Goal: Task Accomplishment & Management: Use online tool/utility

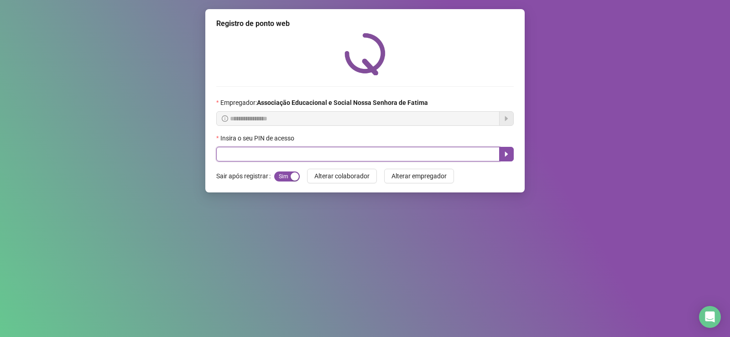
click at [313, 153] on input "text" at bounding box center [357, 154] width 283 height 15
type input "****"
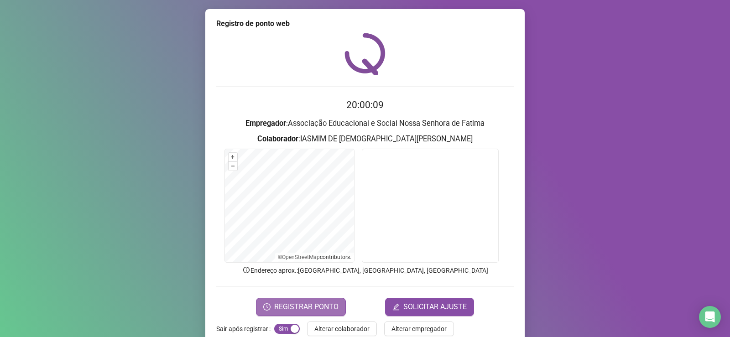
click at [325, 308] on span "REGISTRAR PONTO" at bounding box center [306, 306] width 64 height 11
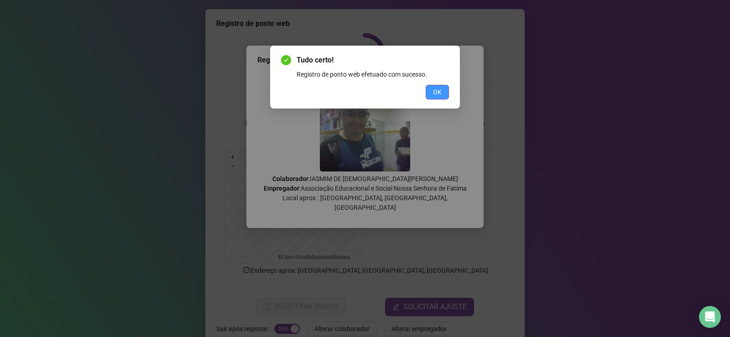
click at [435, 93] on span "OK" at bounding box center [437, 92] width 9 height 10
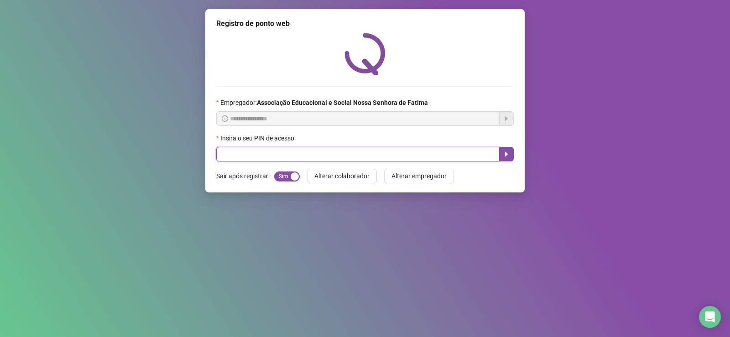
click at [419, 160] on input "text" at bounding box center [357, 154] width 283 height 15
type input "****"
click at [506, 153] on icon "caret-right" at bounding box center [506, 154] width 3 height 5
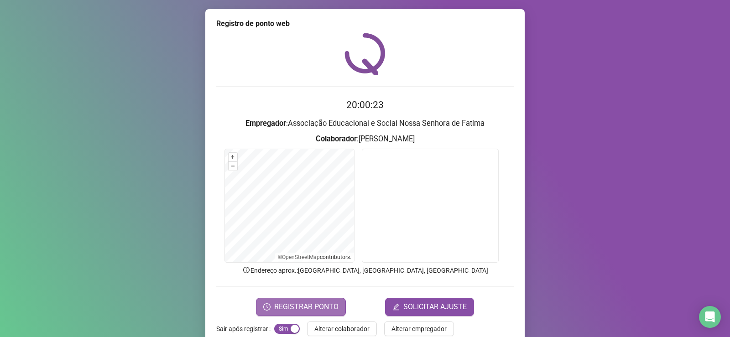
click at [328, 310] on span "REGISTRAR PONTO" at bounding box center [306, 306] width 64 height 11
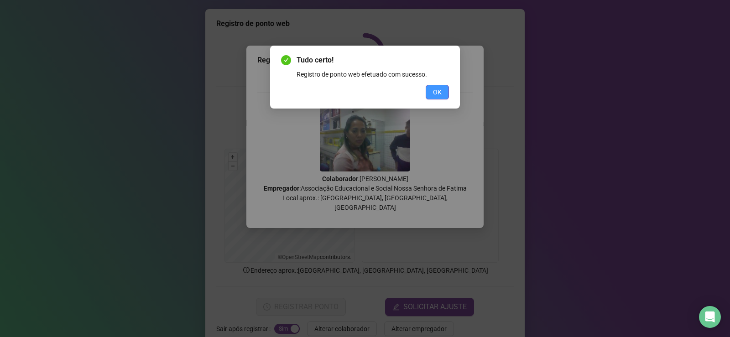
click at [431, 93] on button "OK" at bounding box center [436, 92] width 23 height 15
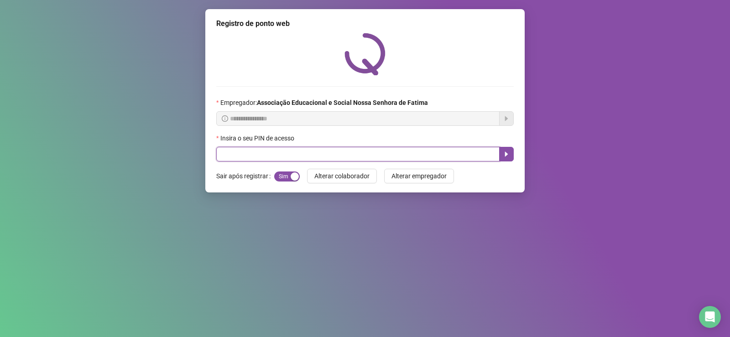
click at [292, 152] on input "text" at bounding box center [357, 154] width 283 height 15
click at [240, 157] on input "text" at bounding box center [357, 154] width 283 height 15
type input "****"
click at [505, 154] on icon "caret-right" at bounding box center [506, 154] width 3 height 5
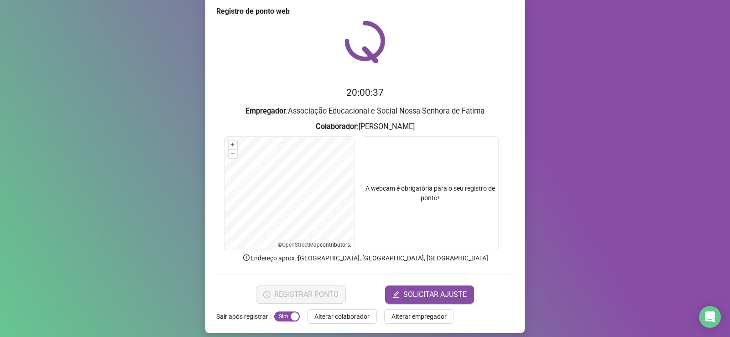
scroll to position [19, 0]
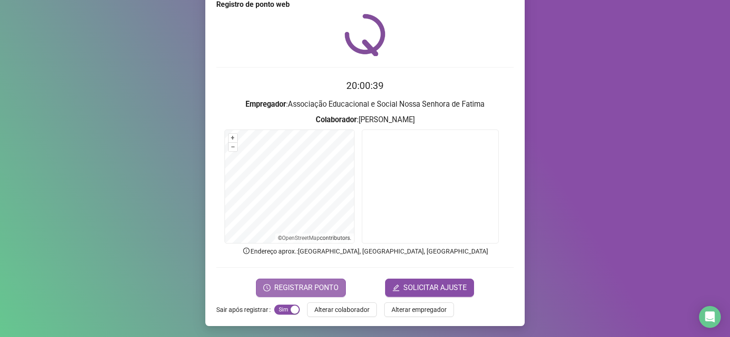
click at [293, 290] on span "REGISTRAR PONTO" at bounding box center [306, 287] width 64 height 11
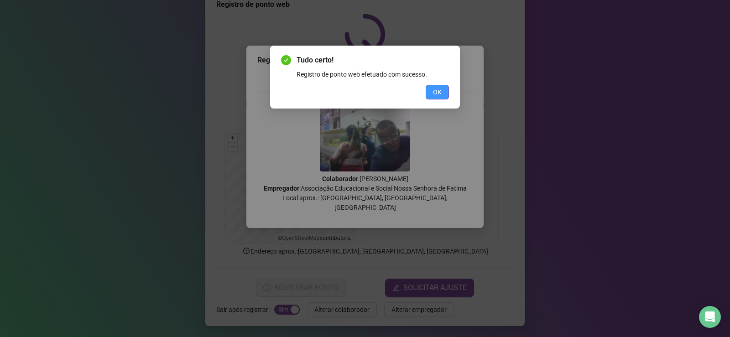
click at [441, 90] on span "OK" at bounding box center [437, 92] width 9 height 10
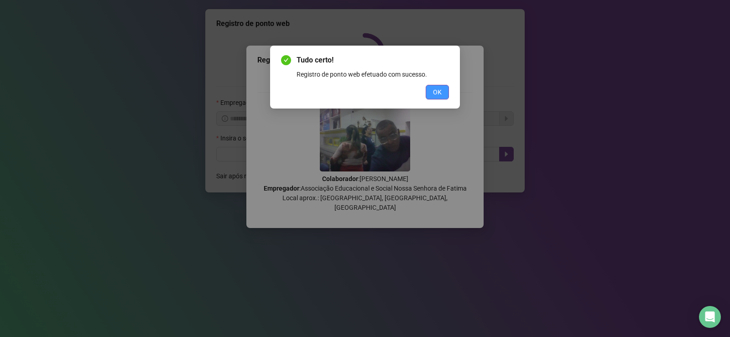
scroll to position [0, 0]
